Goal: Find specific page/section: Find specific page/section

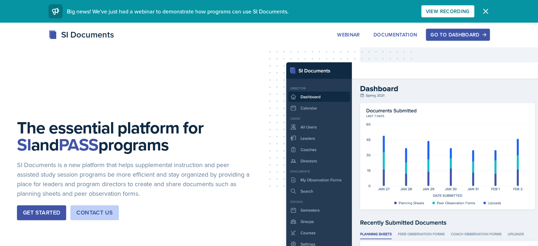
click at [485, 36] on div "Go to Dashboard" at bounding box center [457, 35] width 54 height 6
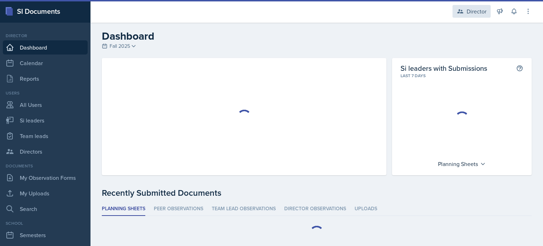
click at [478, 15] on div "Director" at bounding box center [477, 11] width 20 height 8
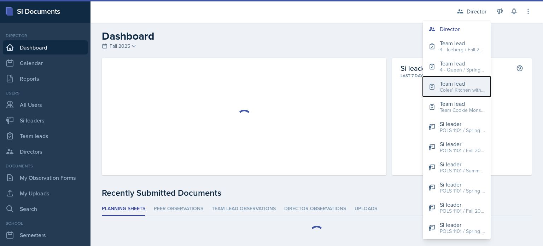
click at [453, 88] on div "Coles' Kitchen with [PERSON_NAME] / Fall 2023" at bounding box center [462, 89] width 45 height 7
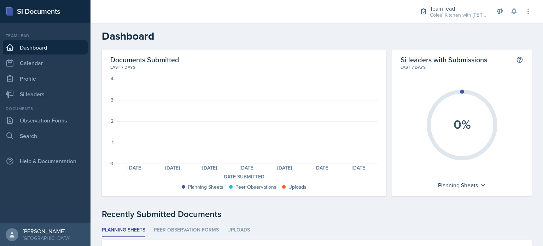
click at [429, 22] on div "Team lead Coles' Kitchen with [PERSON_NAME] / Fall 2023 Director Team lead 4 - …" at bounding box center [471, 11] width 122 height 23
click at [433, 19] on div "Team lead Coles' Kitchen with [PERSON_NAME] / Fall 2023" at bounding box center [453, 11] width 75 height 19
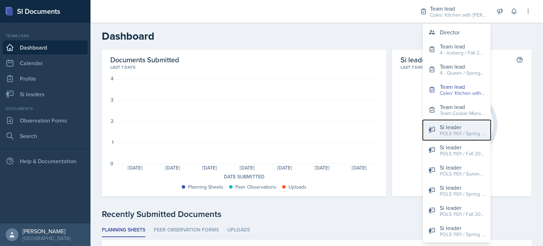
click at [460, 127] on div "Si leader" at bounding box center [462, 127] width 45 height 8
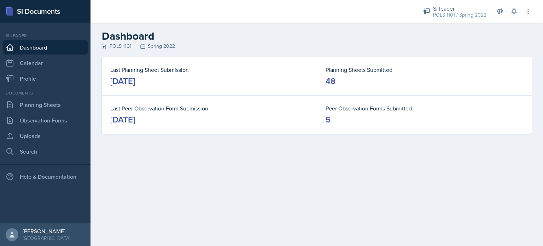
click at [385, 51] on header "Dashboard POLS 1101 Spring 2022" at bounding box center [317, 40] width 453 height 34
click at [61, 103] on link "Planning Sheets" at bounding box center [45, 105] width 85 height 14
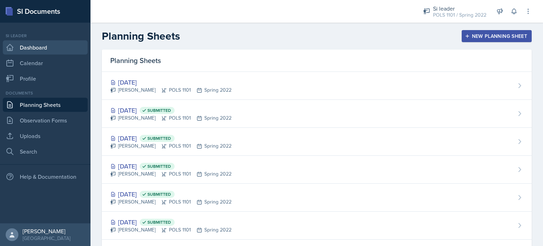
click at [59, 49] on link "Dashboard" at bounding box center [45, 47] width 85 height 14
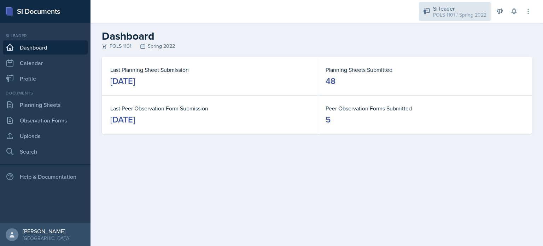
click at [433, 14] on div "Si leader POLS 1101 / Spring 2022" at bounding box center [455, 11] width 72 height 19
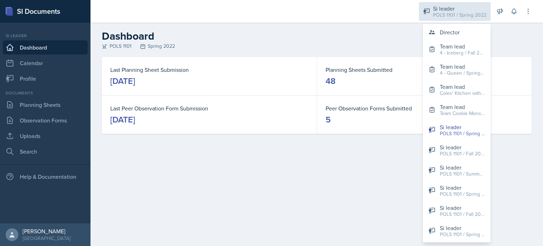
click at [433, 14] on div "Si leader POLS 1101 / Spring 2022" at bounding box center [455, 11] width 72 height 19
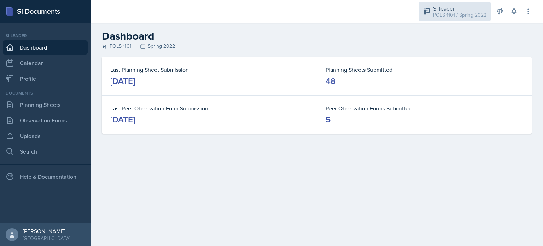
click at [434, 8] on div "Si leader" at bounding box center [459, 8] width 53 height 8
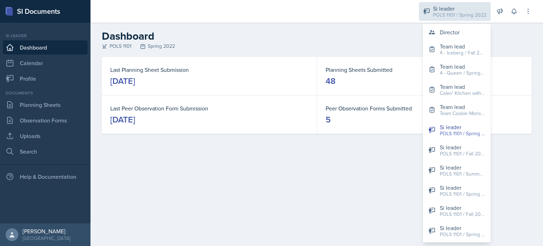
click at [434, 8] on div "Si leader" at bounding box center [459, 8] width 53 height 8
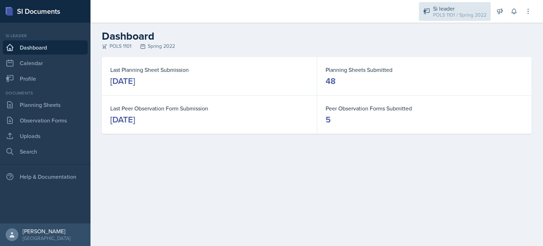
click at [425, 9] on icon at bounding box center [426, 11] width 7 height 7
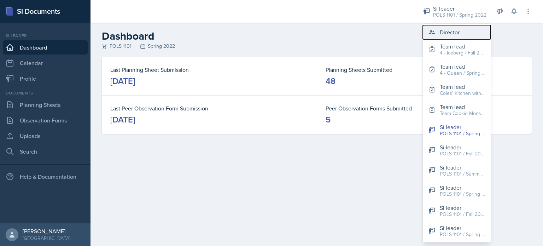
click at [431, 27] on button "Director" at bounding box center [457, 32] width 68 height 14
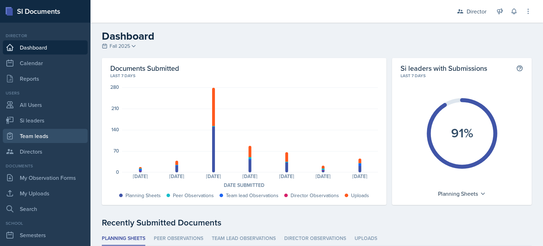
click at [44, 135] on link "Team leads" at bounding box center [45, 136] width 85 height 14
select select "2bed604d-1099-4043-b1bc-2365e8740244"
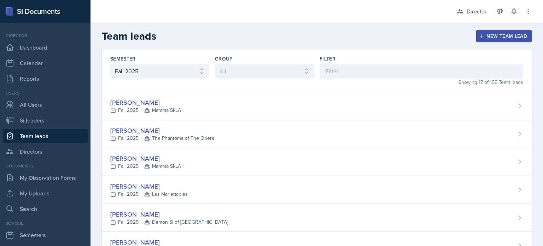
click at [399, 63] on div "Filter" at bounding box center [422, 66] width 204 height 23
click at [35, 116] on link "Si leaders" at bounding box center [45, 120] width 85 height 14
select select "2bed604d-1099-4043-b1bc-2365e8740244"
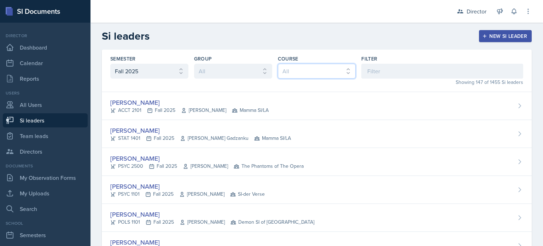
click at [351, 72] on select "All ACCT 2101 ACCT 2102 ACCT 4050 ANTH 1102 ANTH 3301 ARCH 1000 ARCH 1000 ARCH …" at bounding box center [317, 71] width 78 height 15
click at [368, 69] on input at bounding box center [442, 71] width 162 height 15
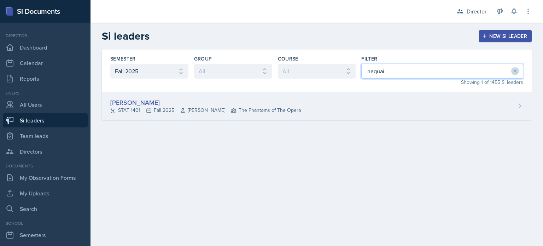
type input "nequai"
click at [337, 103] on div "[PERSON_NAME] STAT 1401 Fall 2025 [PERSON_NAME] The Phantoms of The Opera" at bounding box center [317, 106] width 430 height 28
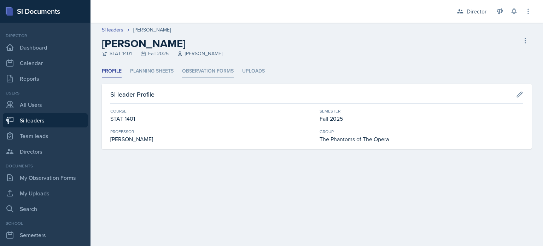
click at [214, 73] on li "Observation Forms" at bounding box center [208, 71] width 52 height 14
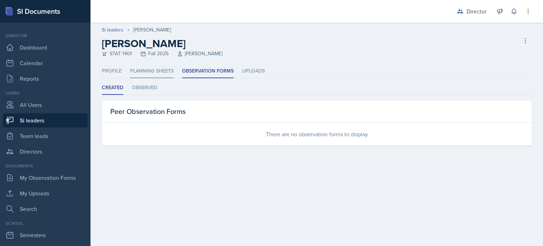
click at [160, 77] on li "Planning Sheets" at bounding box center [151, 71] width 43 height 14
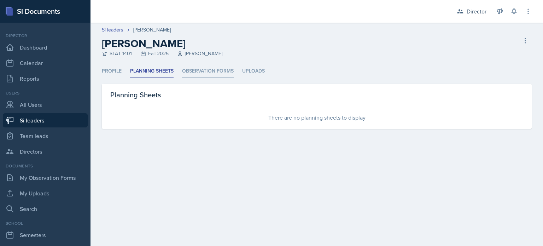
click at [192, 71] on li "Observation Forms" at bounding box center [208, 71] width 52 height 14
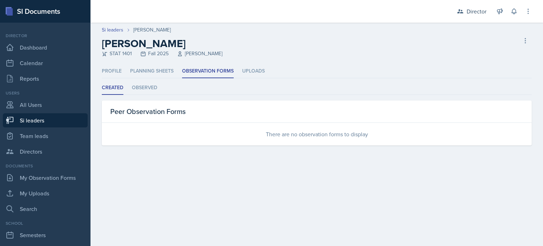
click at [159, 89] on ul "Created Observed" at bounding box center [317, 88] width 430 height 14
click at [156, 89] on li "Observed" at bounding box center [144, 88] width 25 height 14
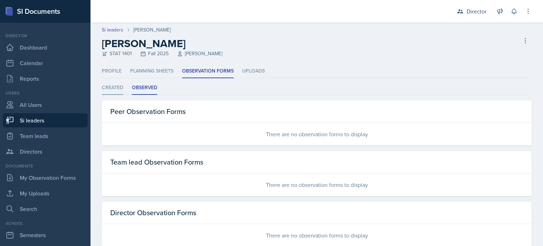
click at [115, 90] on li "Created" at bounding box center [113, 88] width 22 height 14
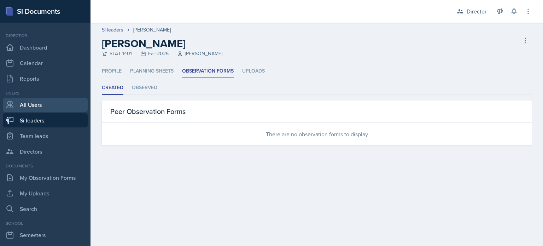
click at [71, 110] on link "All Users" at bounding box center [45, 105] width 85 height 14
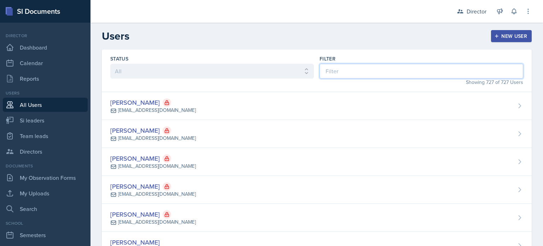
click at [371, 69] on input at bounding box center [422, 71] width 204 height 15
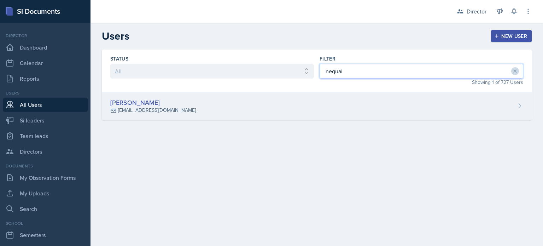
type input "nequai"
click at [362, 99] on div "[PERSON_NAME] [EMAIL_ADDRESS][DOMAIN_NAME]" at bounding box center [317, 106] width 430 height 28
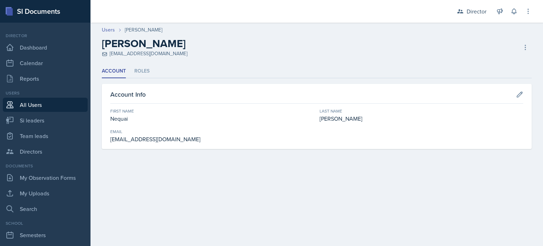
click at [132, 77] on ul "Account Roles" at bounding box center [317, 71] width 430 height 14
click at [137, 74] on li "Roles" at bounding box center [141, 71] width 15 height 14
